Goal: Check status

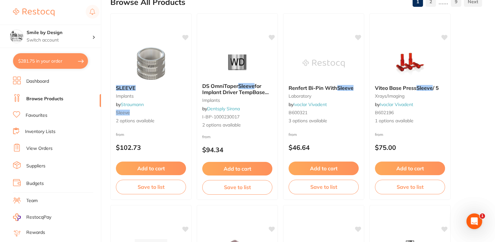
scroll to position [86, 0]
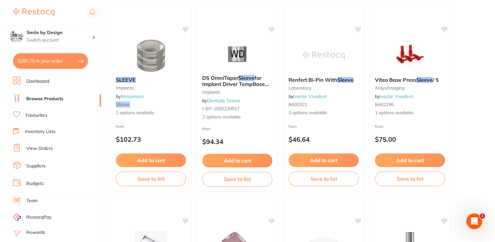
click at [52, 63] on button "$281.75 in your order" at bounding box center [50, 61] width 75 height 16
checkbox input "true"
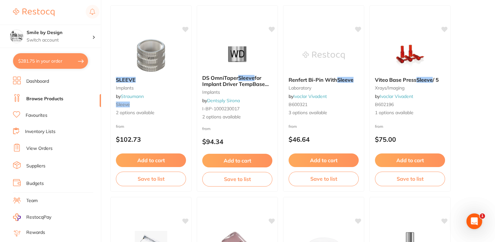
checkbox input "true"
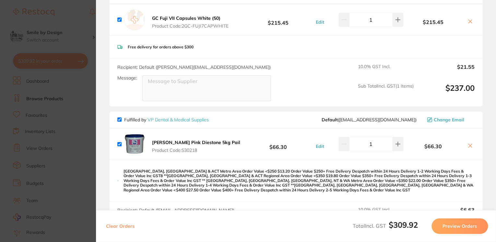
scroll to position [130, 0]
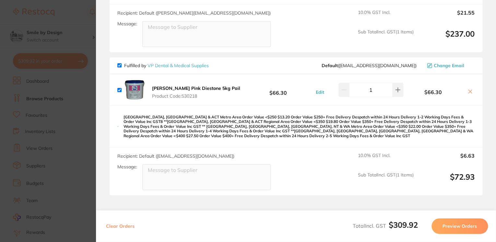
click at [54, 91] on section "Update RRP Set your pre negotiated price for this item. Item Agreed RRP (excl. …" at bounding box center [248, 121] width 496 height 242
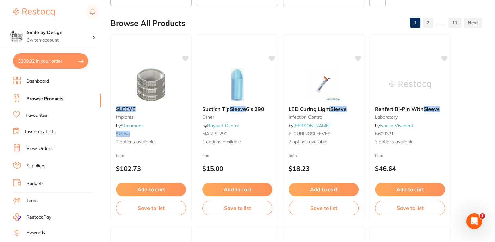
scroll to position [0, 0]
click at [39, 145] on link "View Orders" at bounding box center [39, 148] width 26 height 6
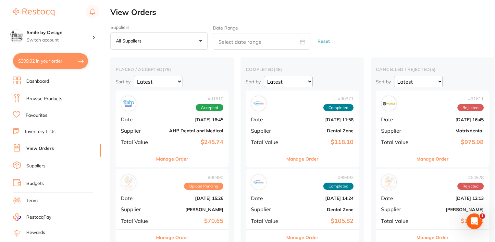
click at [177, 127] on div "# 91610 Accepted Date [DATE] 16:45 Supplier AHP Dental and Medical Total Value …" at bounding box center [172, 121] width 113 height 60
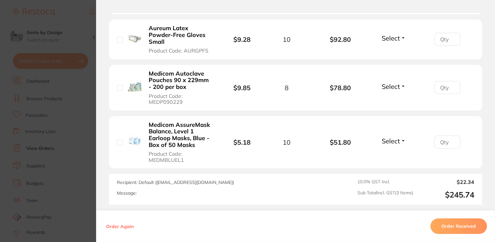
scroll to position [216, 0]
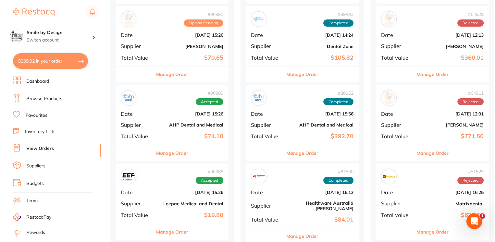
scroll to position [173, 0]
